Goal: Information Seeking & Learning: Compare options

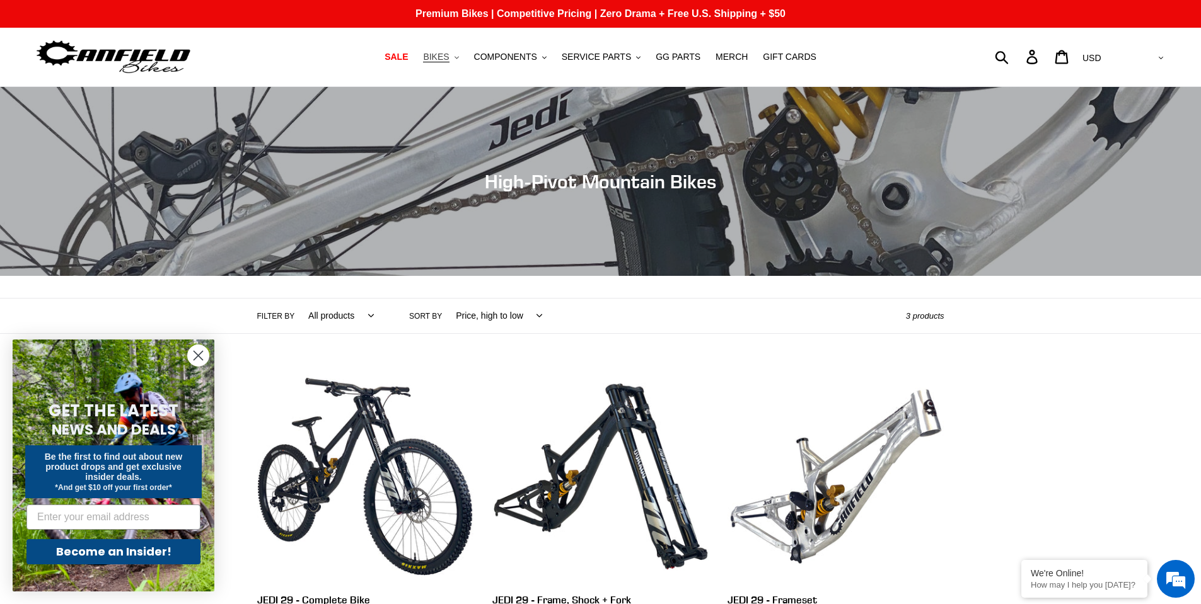
click at [459, 55] on icon ".cls-1{fill:#231f20}" at bounding box center [456, 57] width 4 height 4
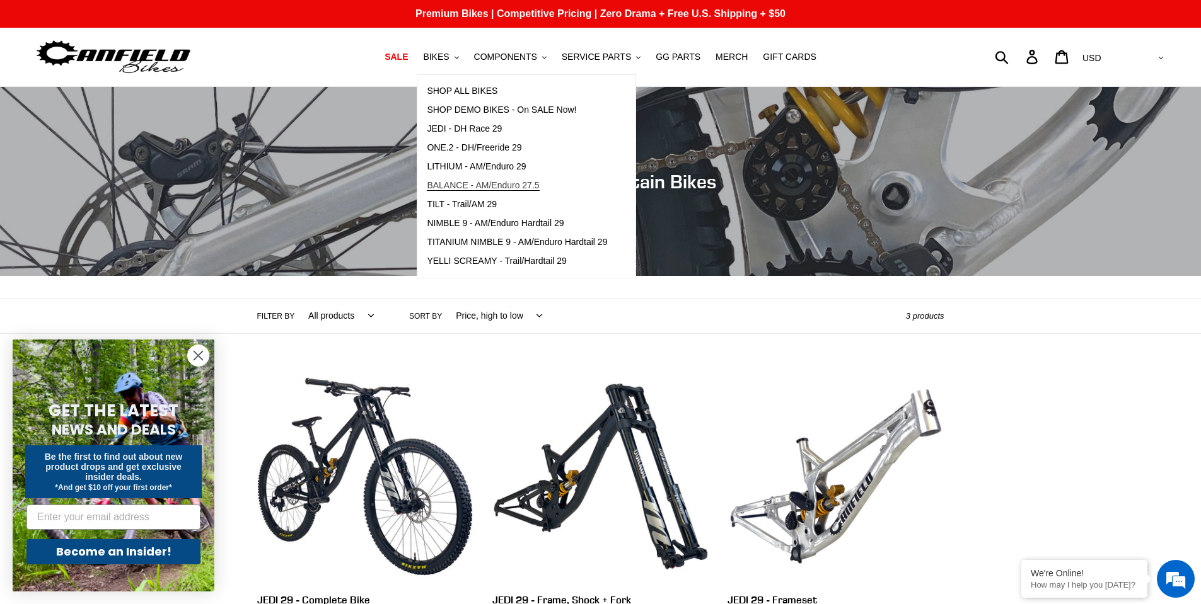
click at [476, 185] on span "BALANCE - AM/Enduro 27.5" at bounding box center [483, 185] width 112 height 11
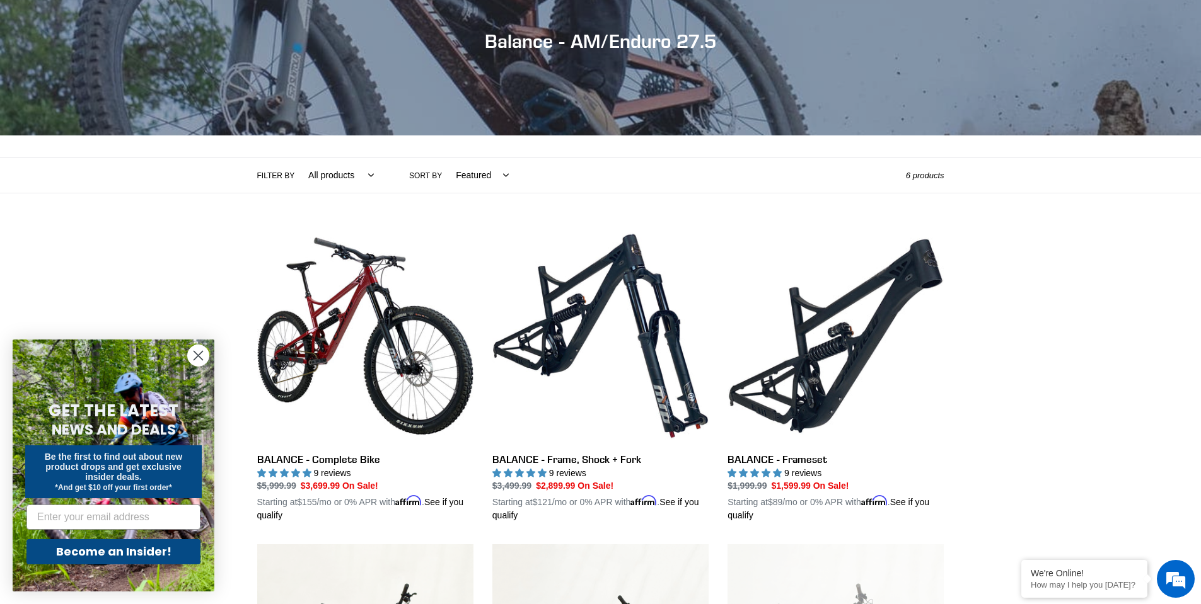
scroll to position [315, 0]
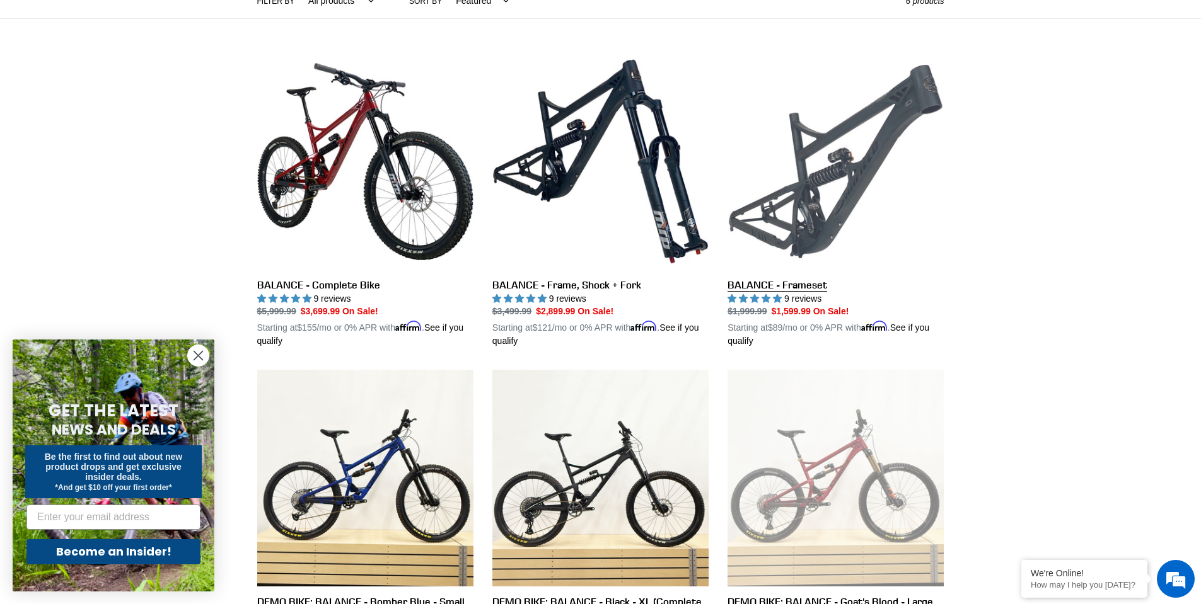
click at [842, 158] on link "BALANCE - Frameset" at bounding box center [835, 201] width 216 height 295
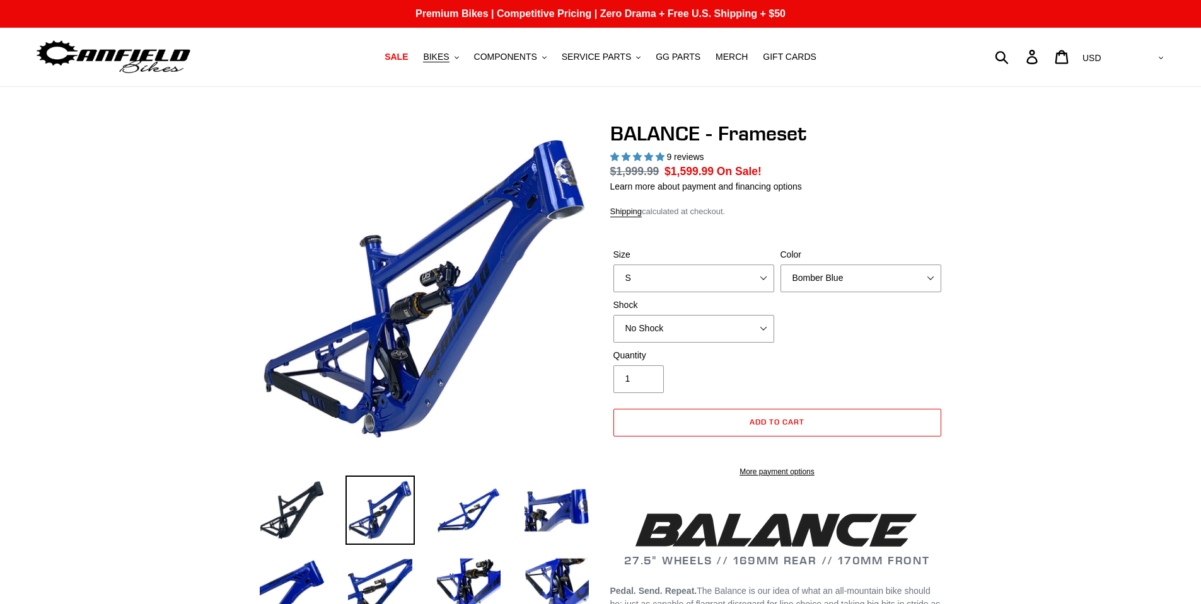
select select "highest-rating"
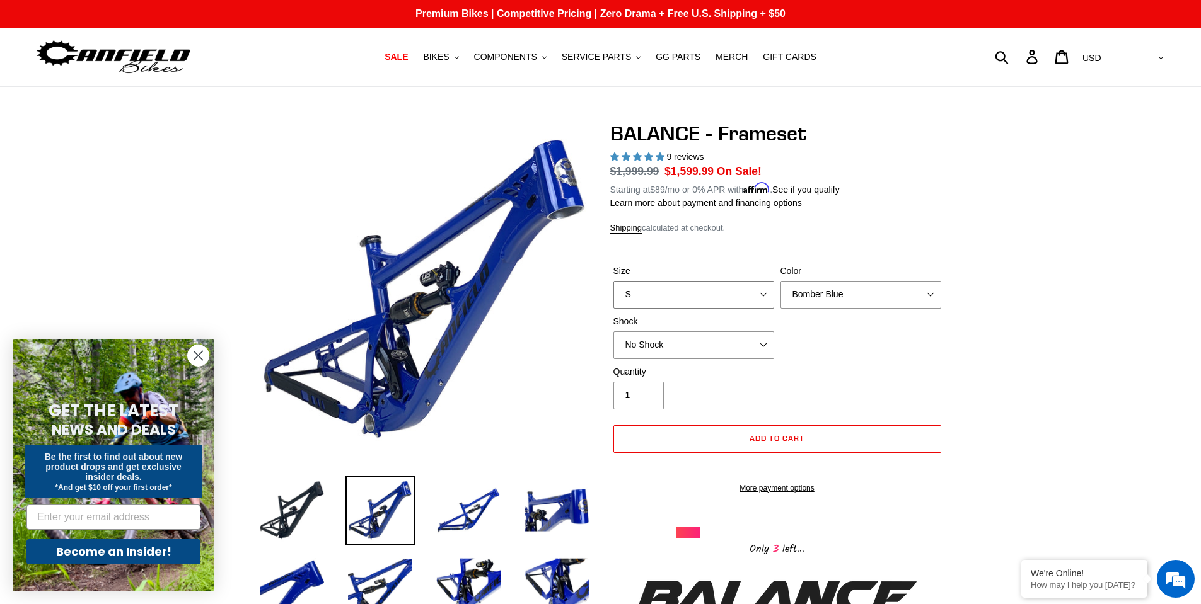
click at [753, 294] on select "S M L XL" at bounding box center [693, 295] width 161 height 28
click at [464, 58] on button "BIKES .cls-1{fill:#231f20}" at bounding box center [441, 57] width 48 height 17
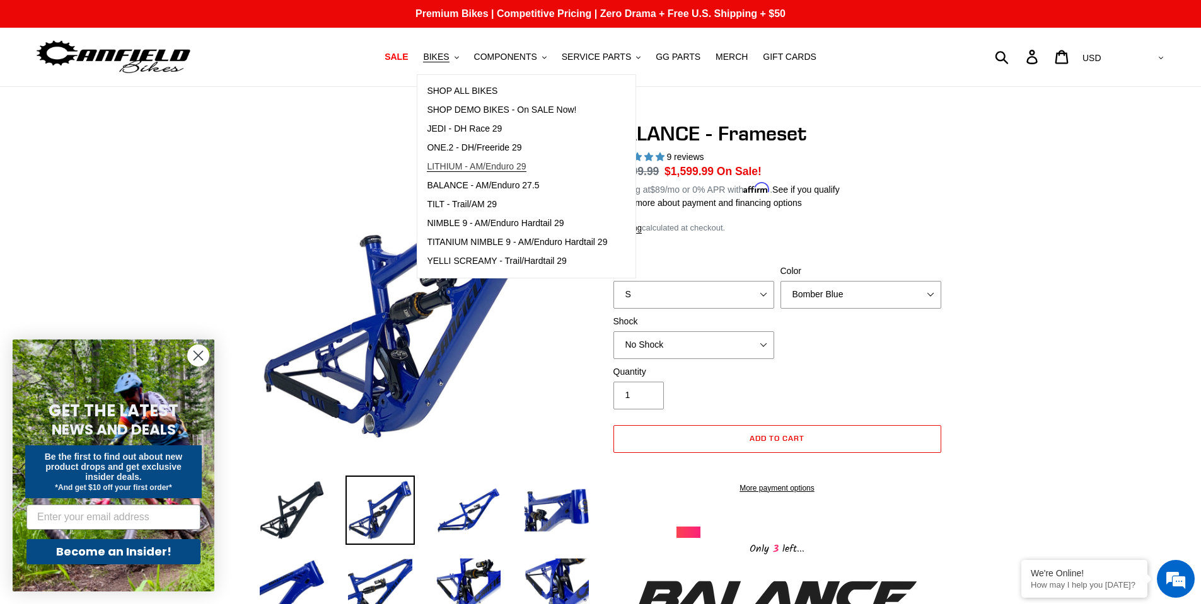
click at [509, 168] on span "LITHIUM - AM/Enduro 29" at bounding box center [476, 166] width 99 height 11
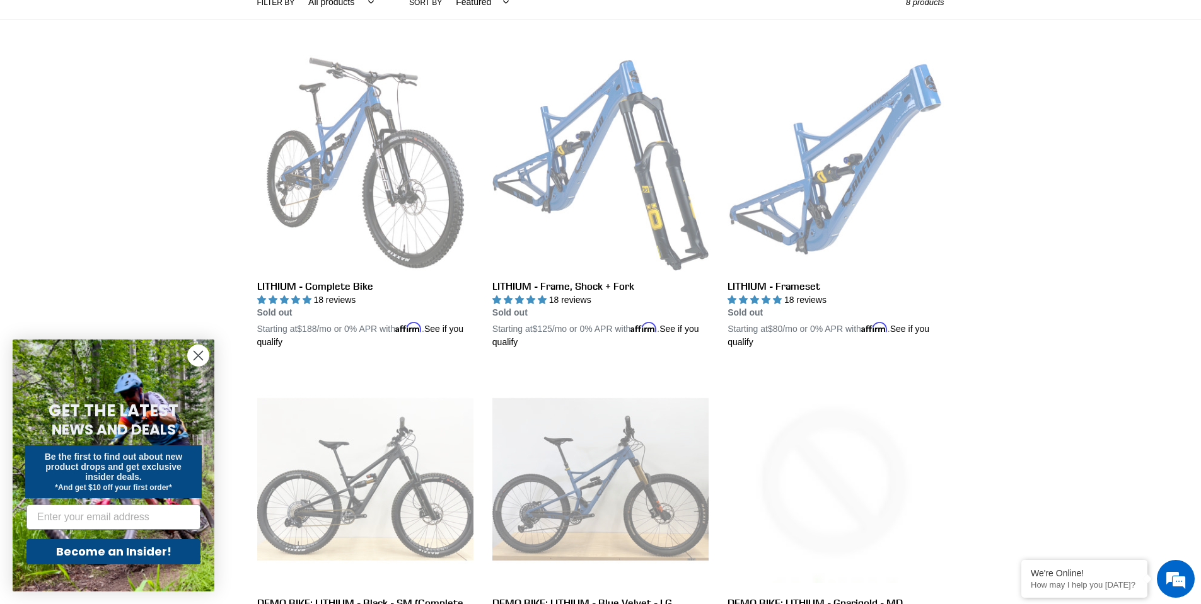
scroll to position [315, 0]
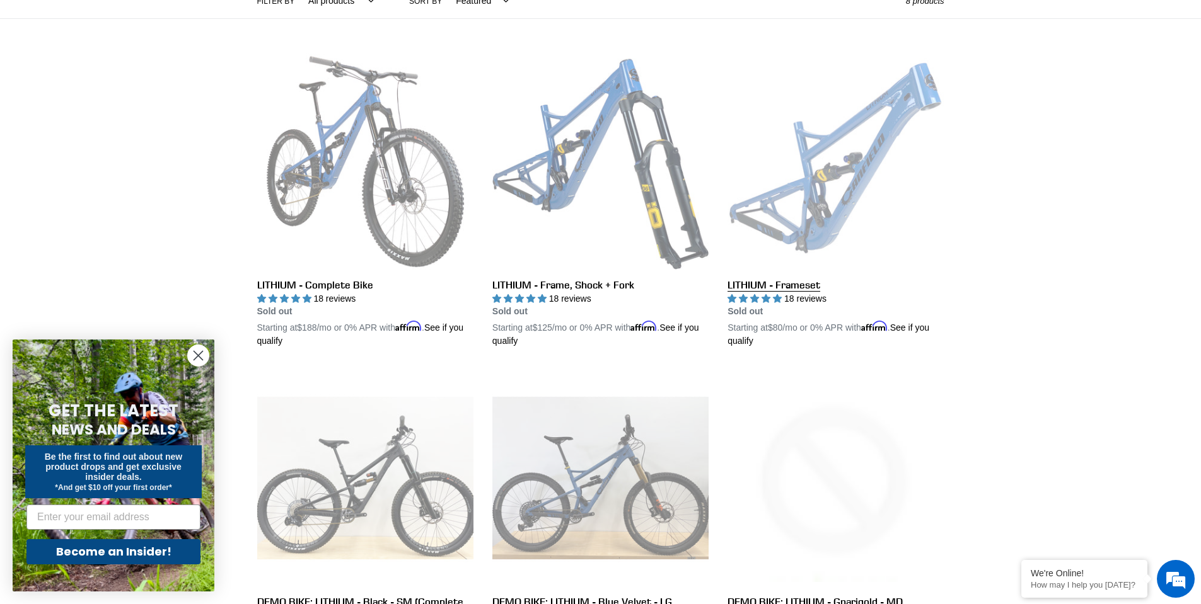
click at [837, 190] on link "LITHIUM - Frameset" at bounding box center [835, 201] width 216 height 295
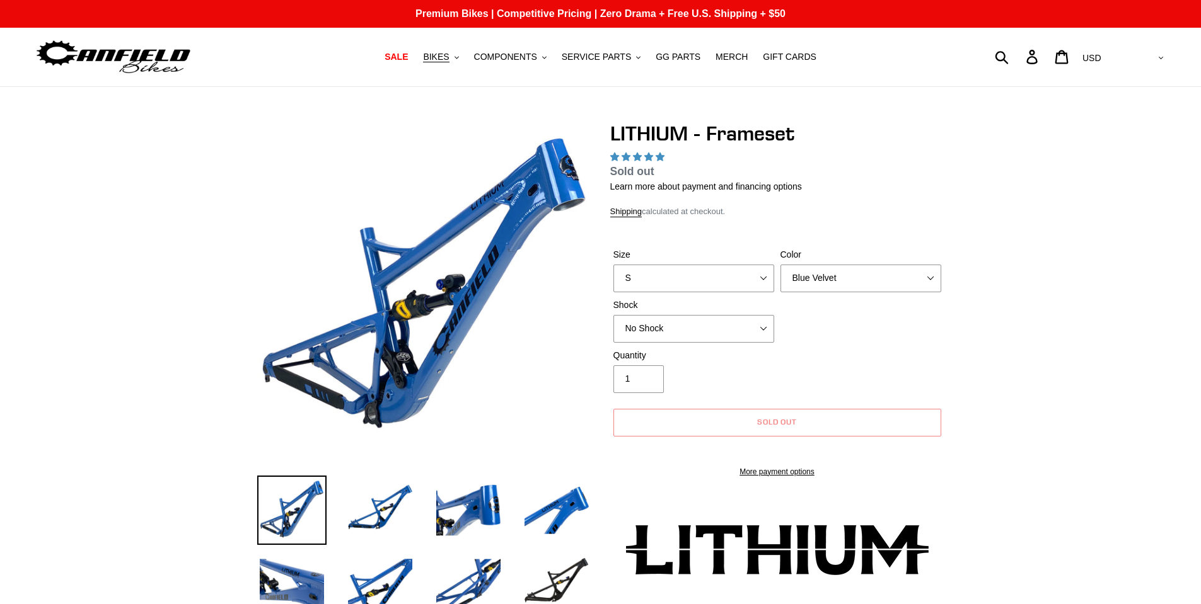
select select "highest-rating"
